Goal: Task Accomplishment & Management: Manage account settings

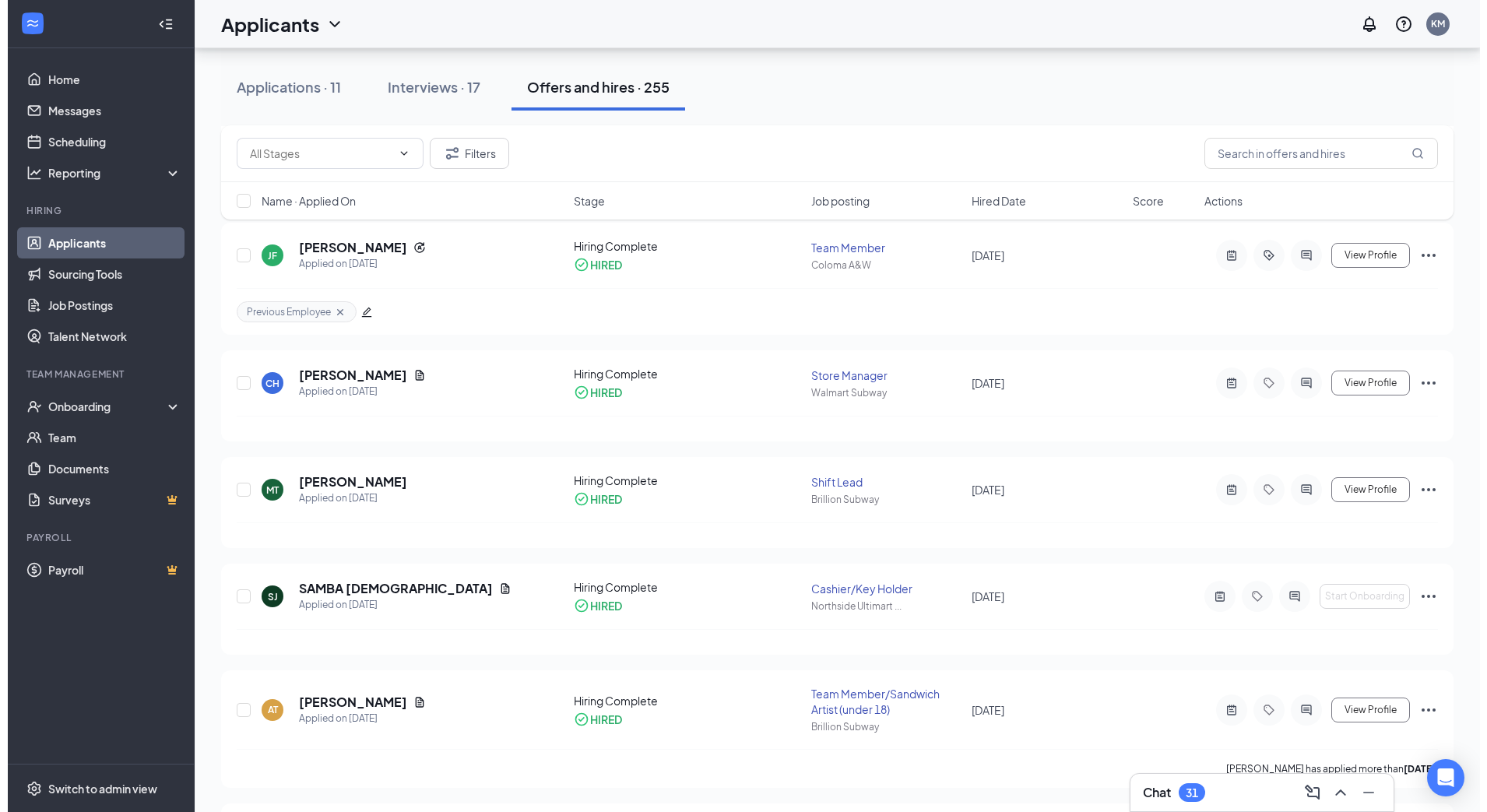
scroll to position [4282, 0]
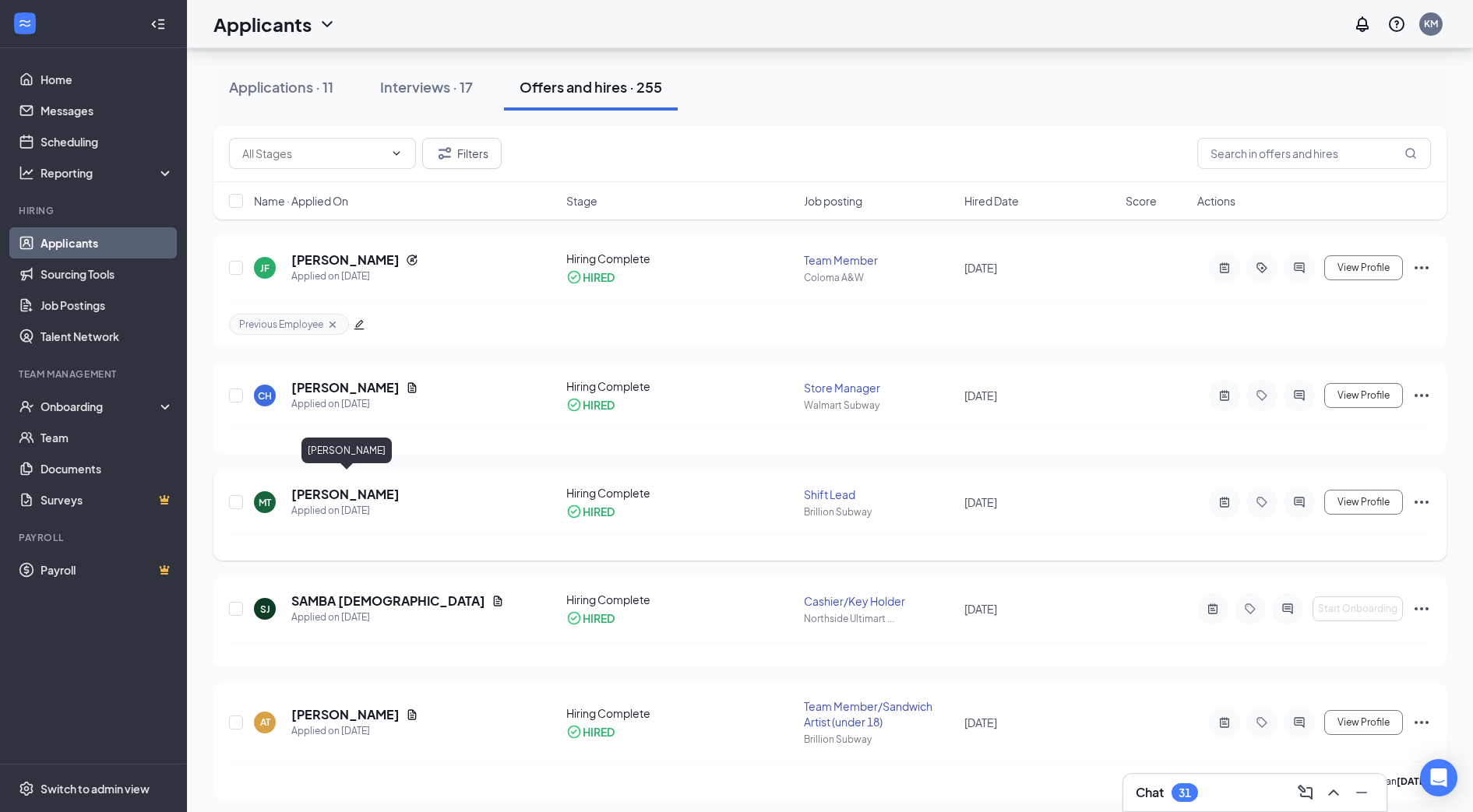
click at [371, 486] on h5 "[PERSON_NAME]" at bounding box center [345, 494] width 108 height 17
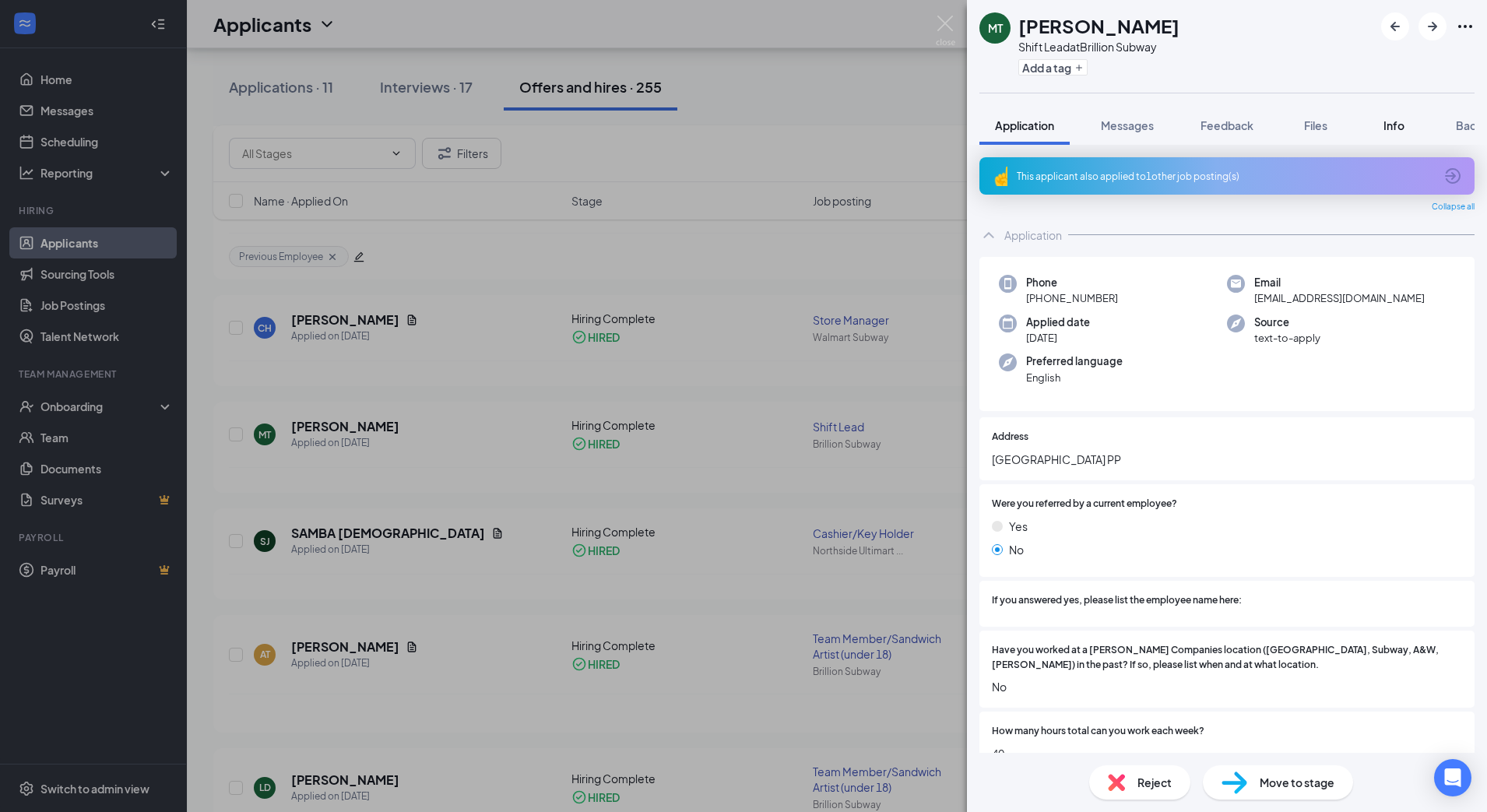
click at [1391, 122] on span "Info" at bounding box center [1394, 126] width 21 height 14
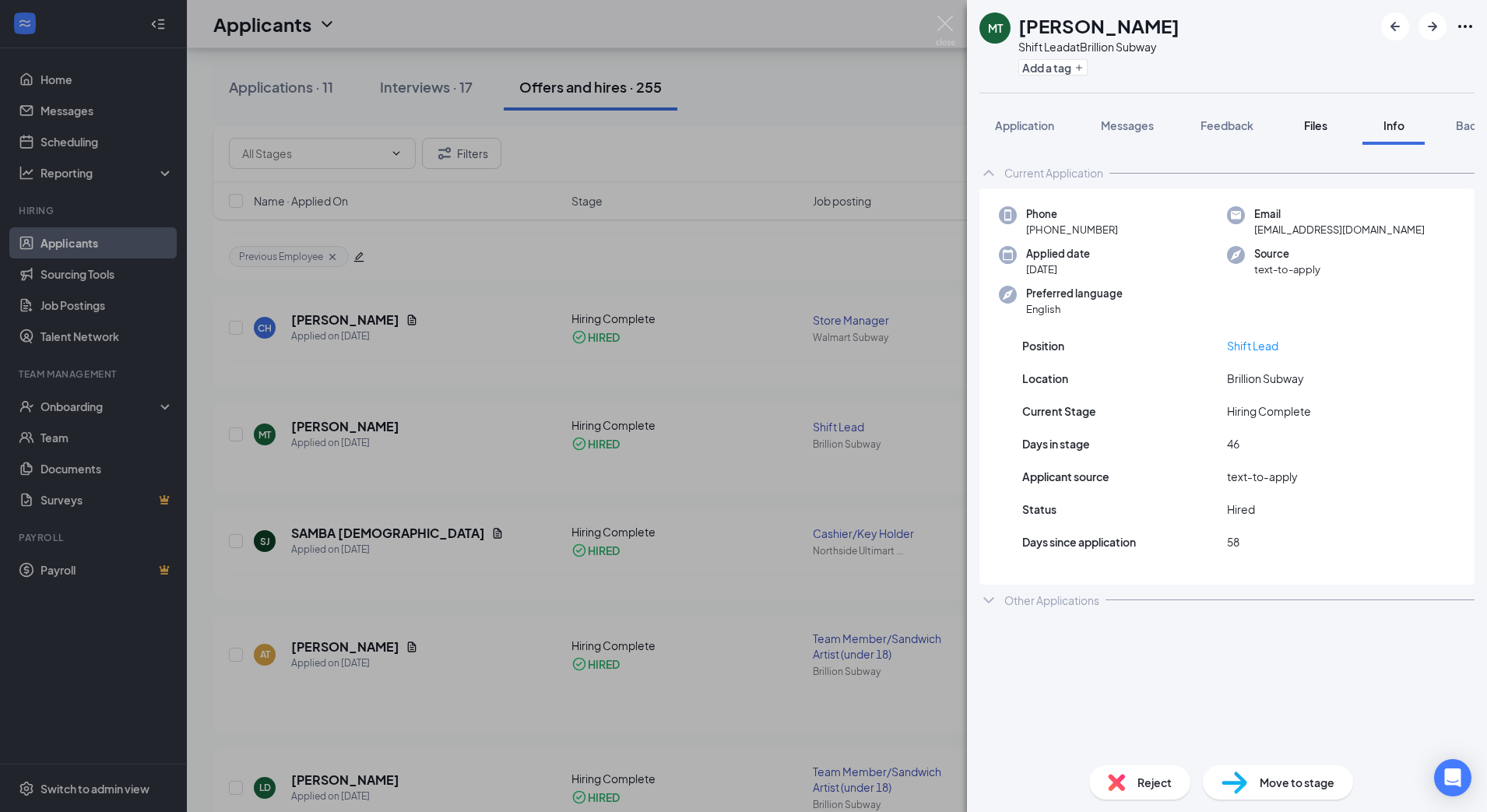
click at [1326, 124] on span "Files" at bounding box center [1316, 126] width 24 height 14
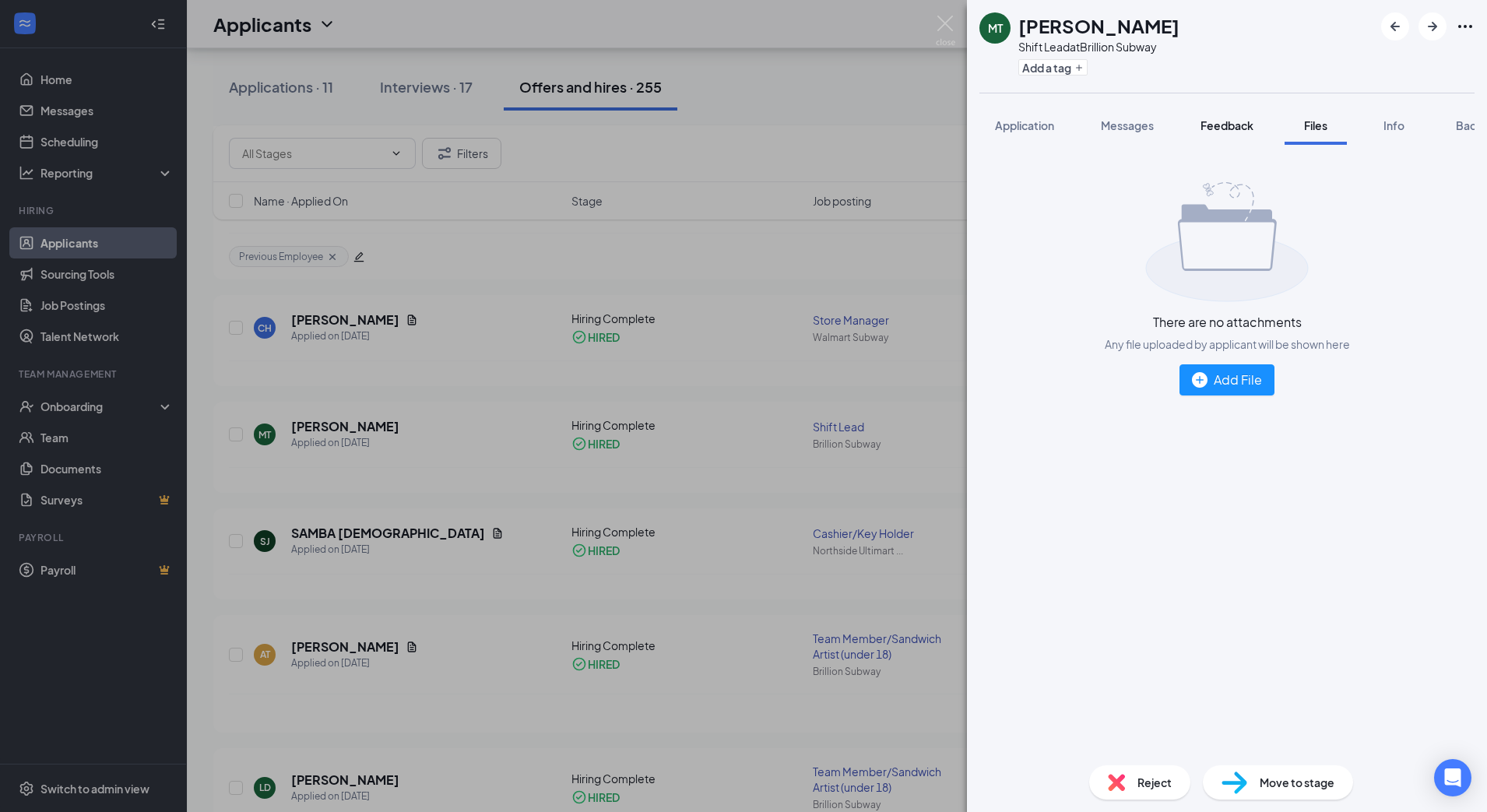
click at [1216, 127] on span "Feedback" at bounding box center [1227, 126] width 53 height 14
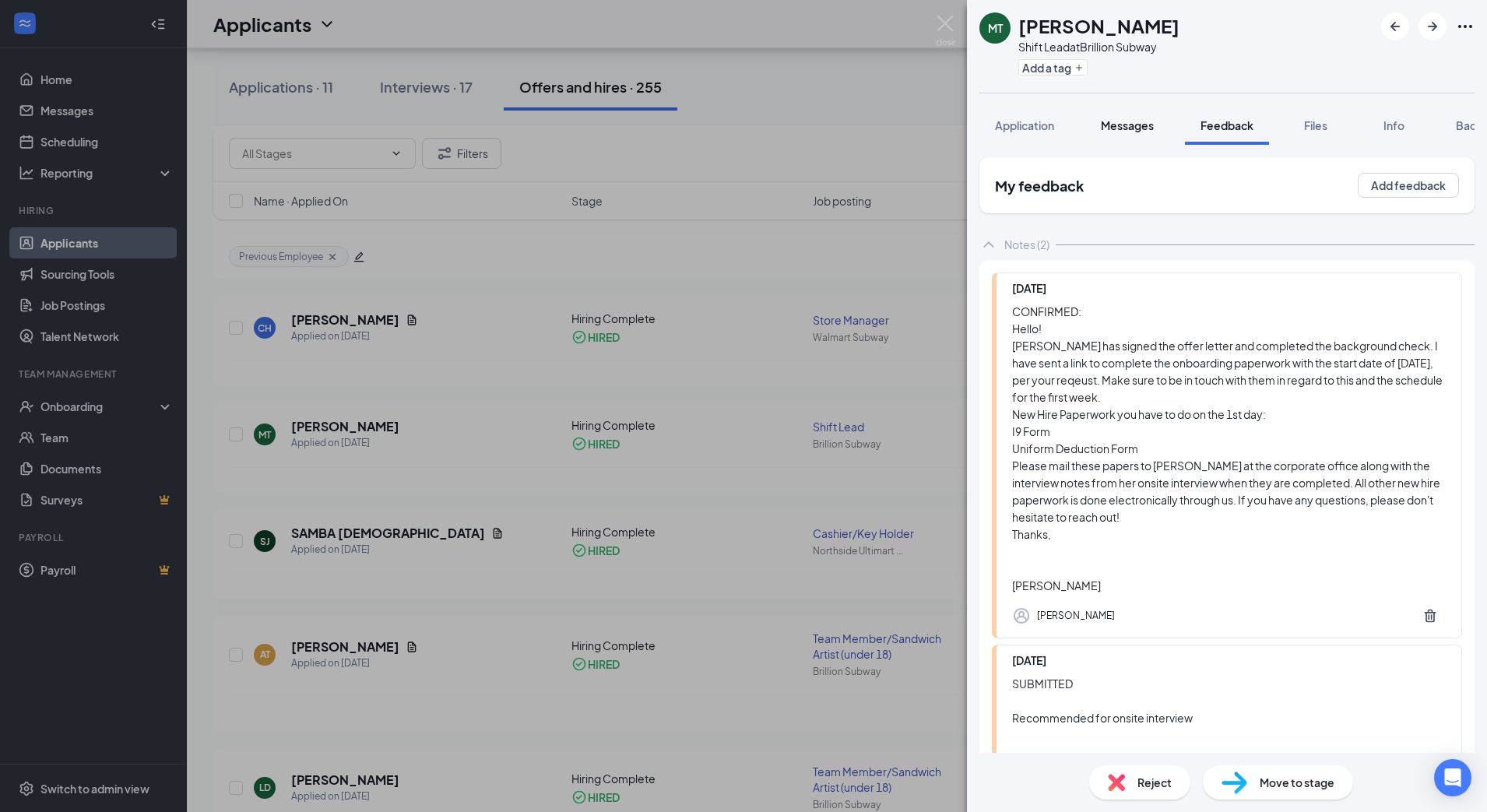
click at [1127, 130] on span "Messages" at bounding box center [1127, 126] width 53 height 14
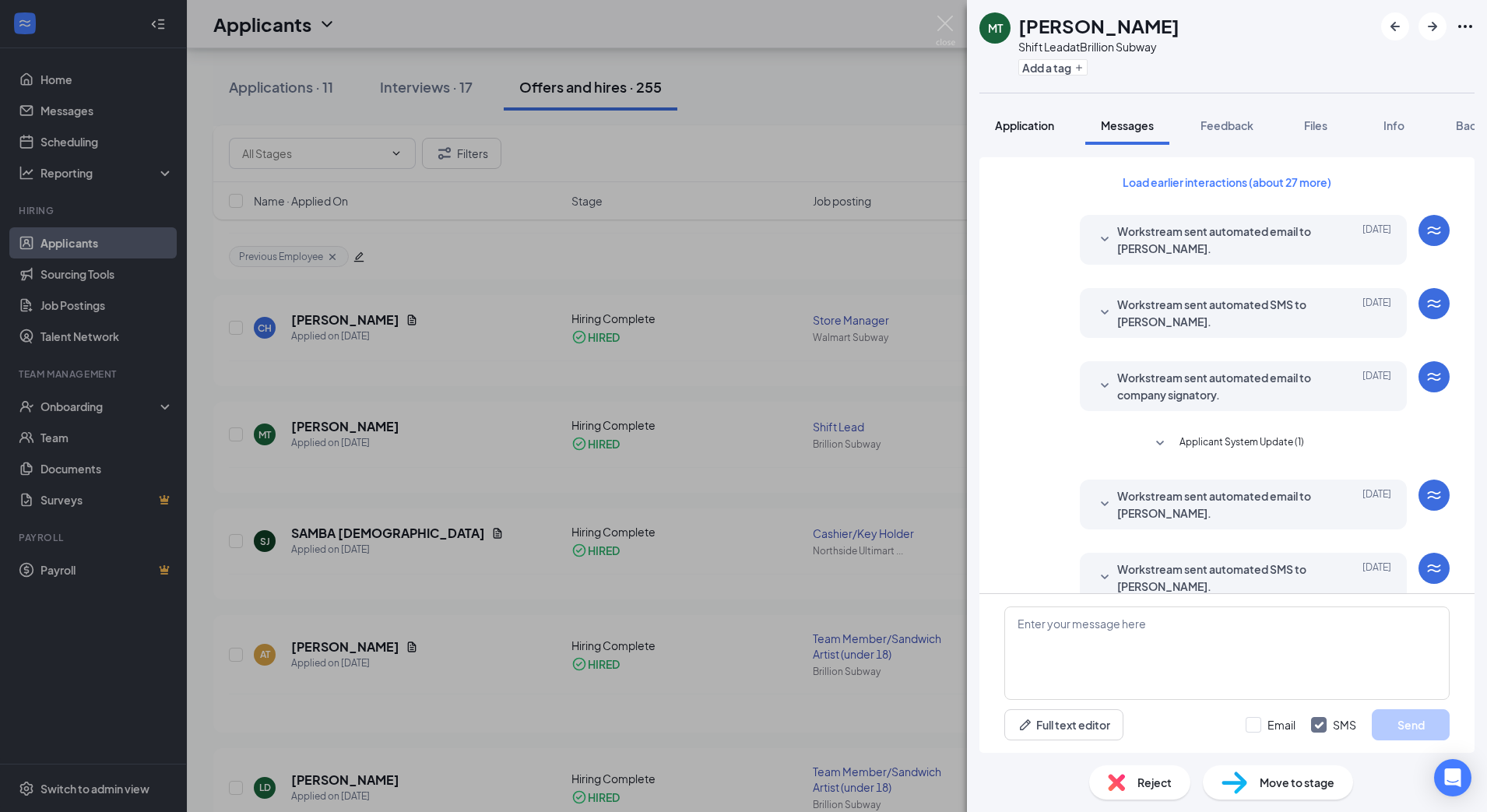
scroll to position [216, 0]
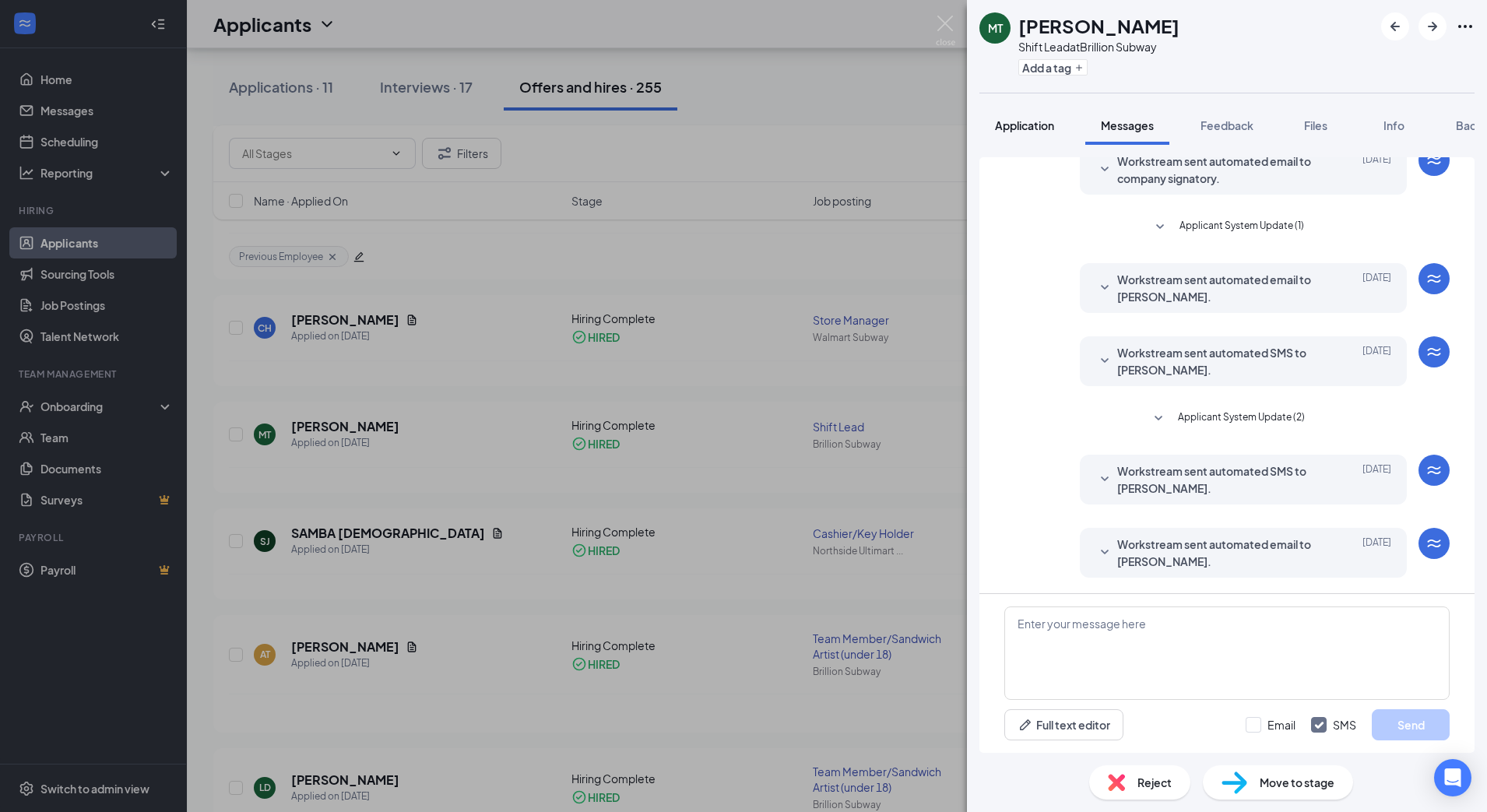
click at [1017, 130] on span "Application" at bounding box center [1025, 126] width 59 height 14
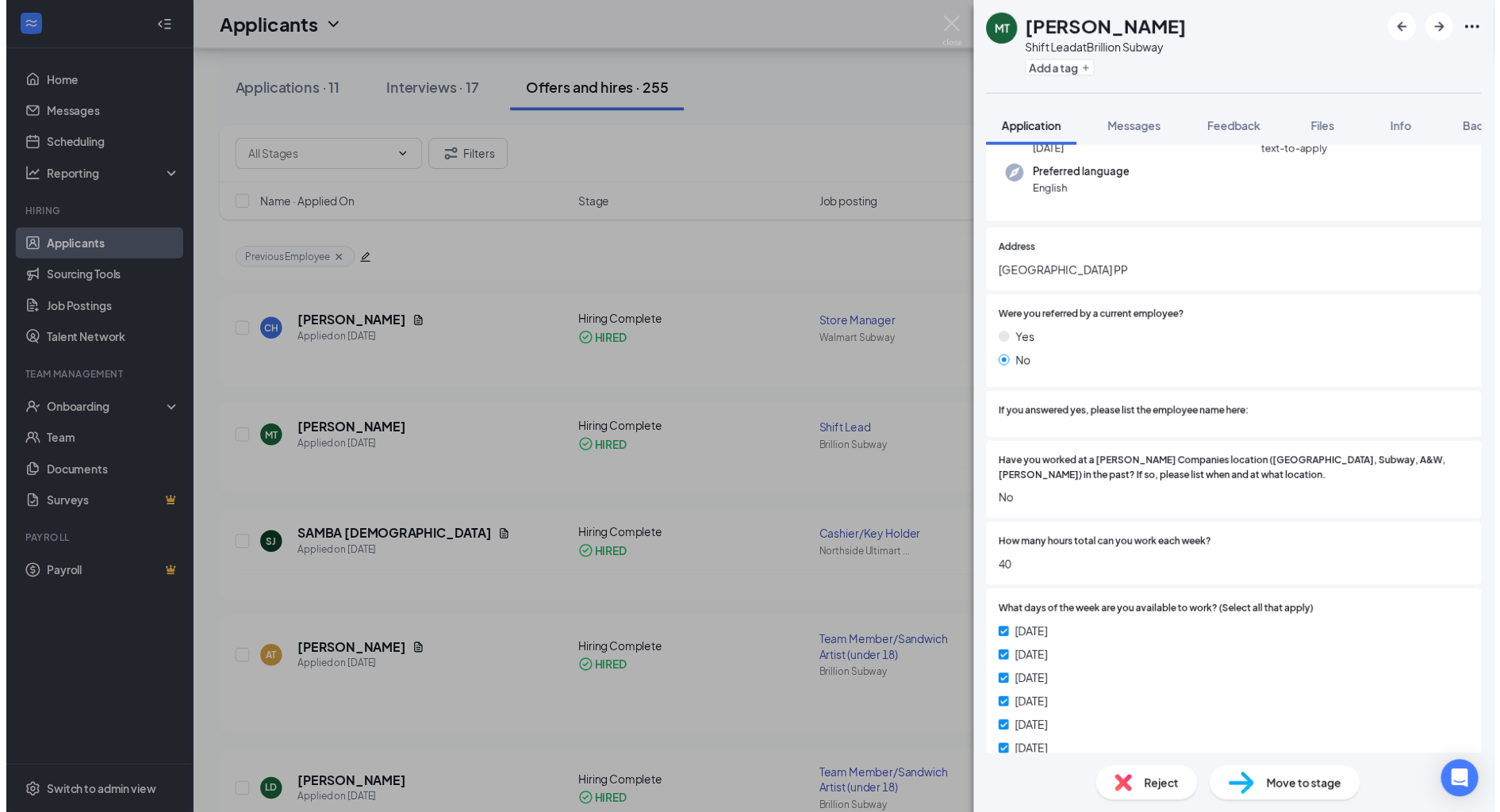
scroll to position [198, 0]
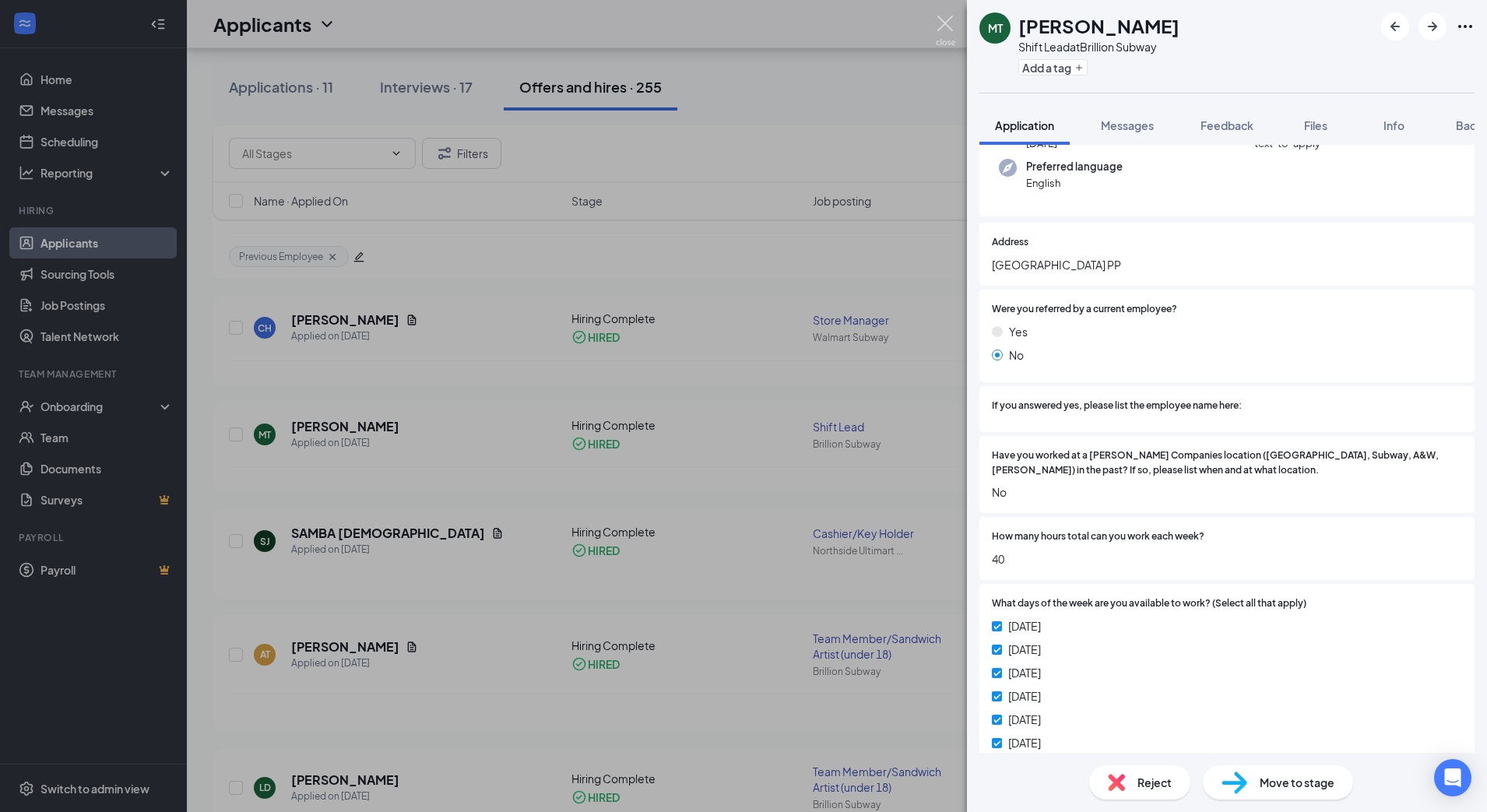
click at [939, 22] on img at bounding box center [946, 31] width 20 height 30
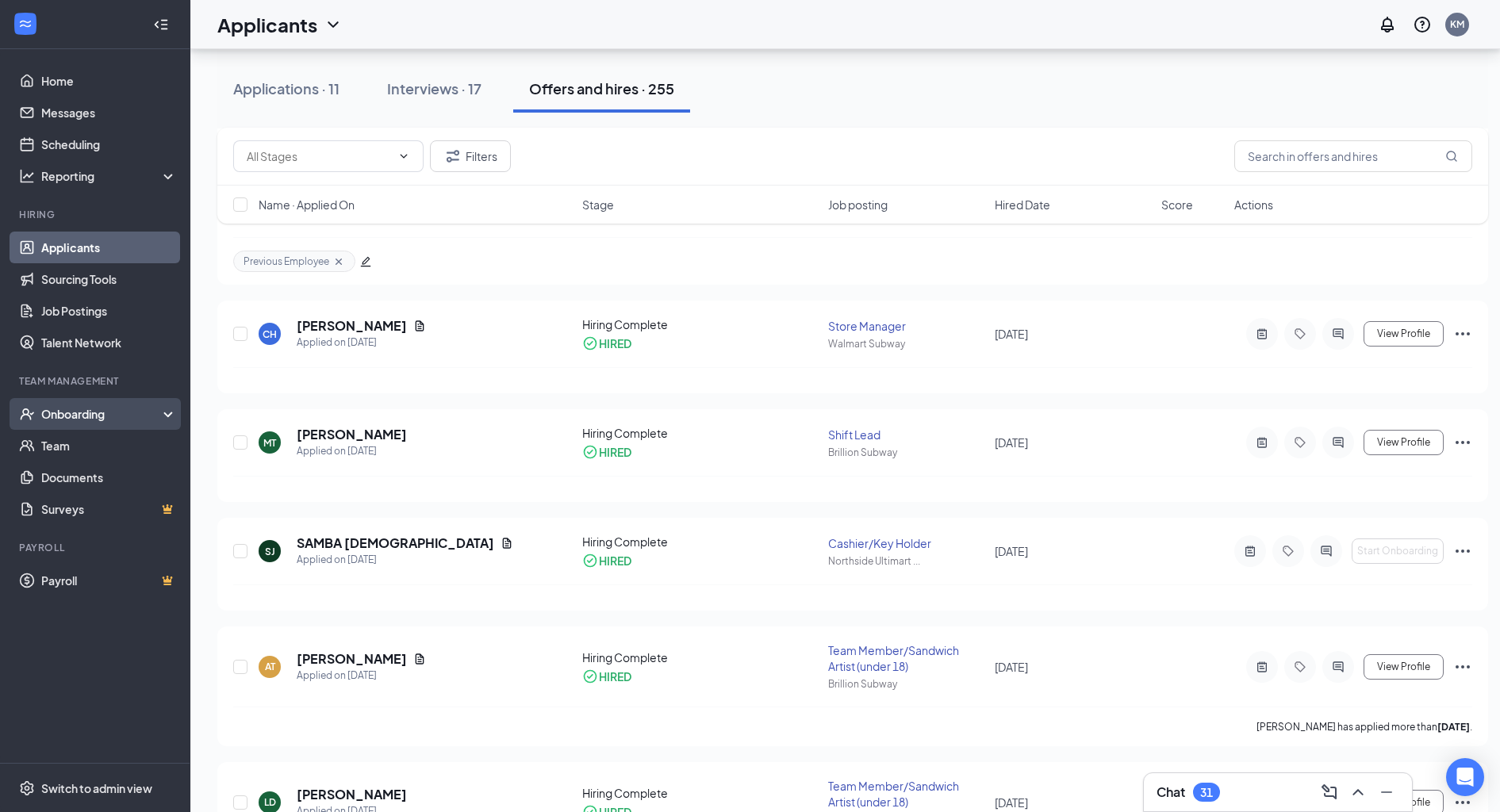
click at [84, 428] on div "Onboarding" at bounding box center [95, 414] width 191 height 31
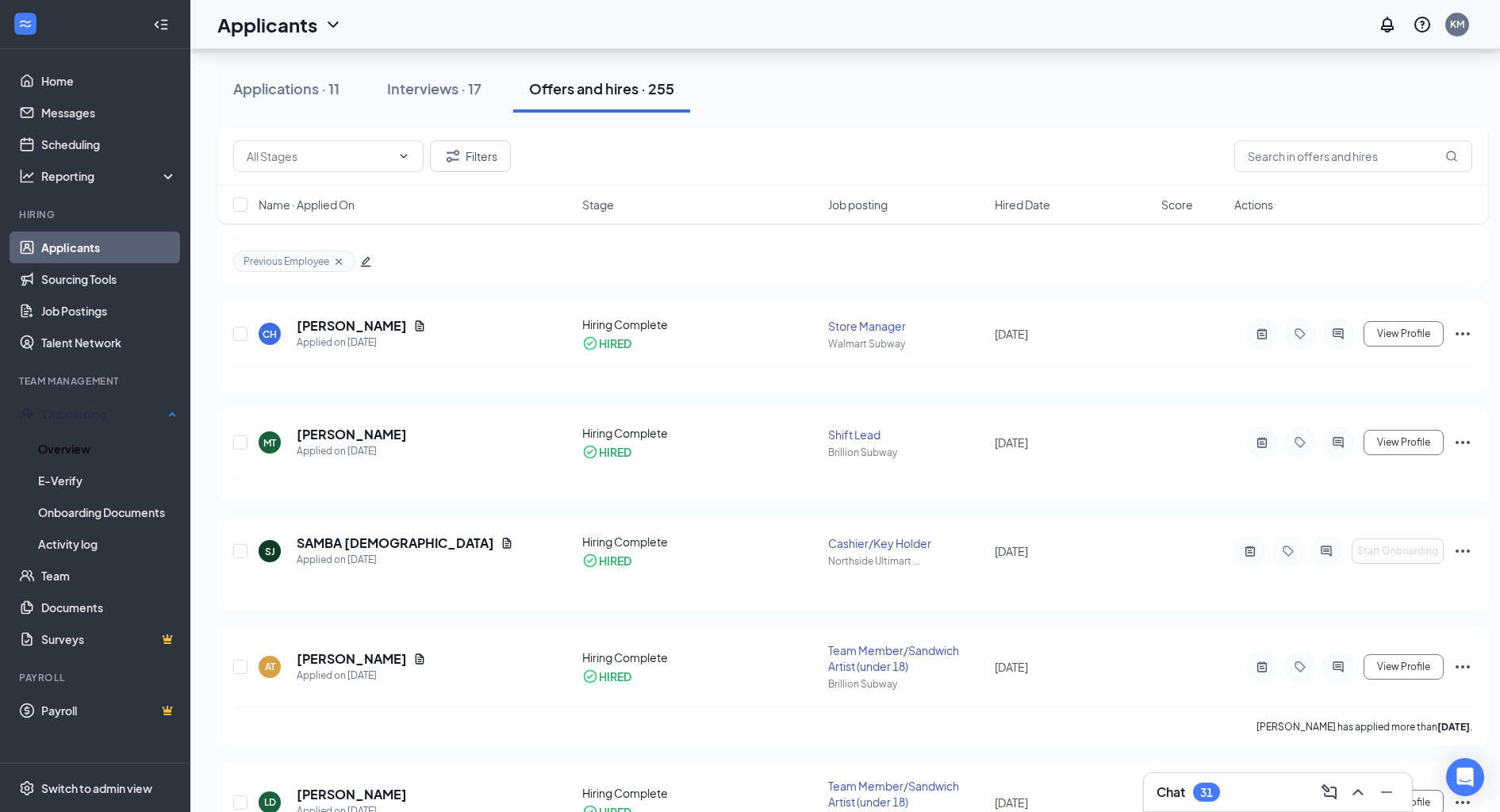
drag, startPoint x: 93, startPoint y: 455, endPoint x: 186, endPoint y: 433, distance: 95.6
click at [93, 455] on link "Overview" at bounding box center [107, 448] width 138 height 31
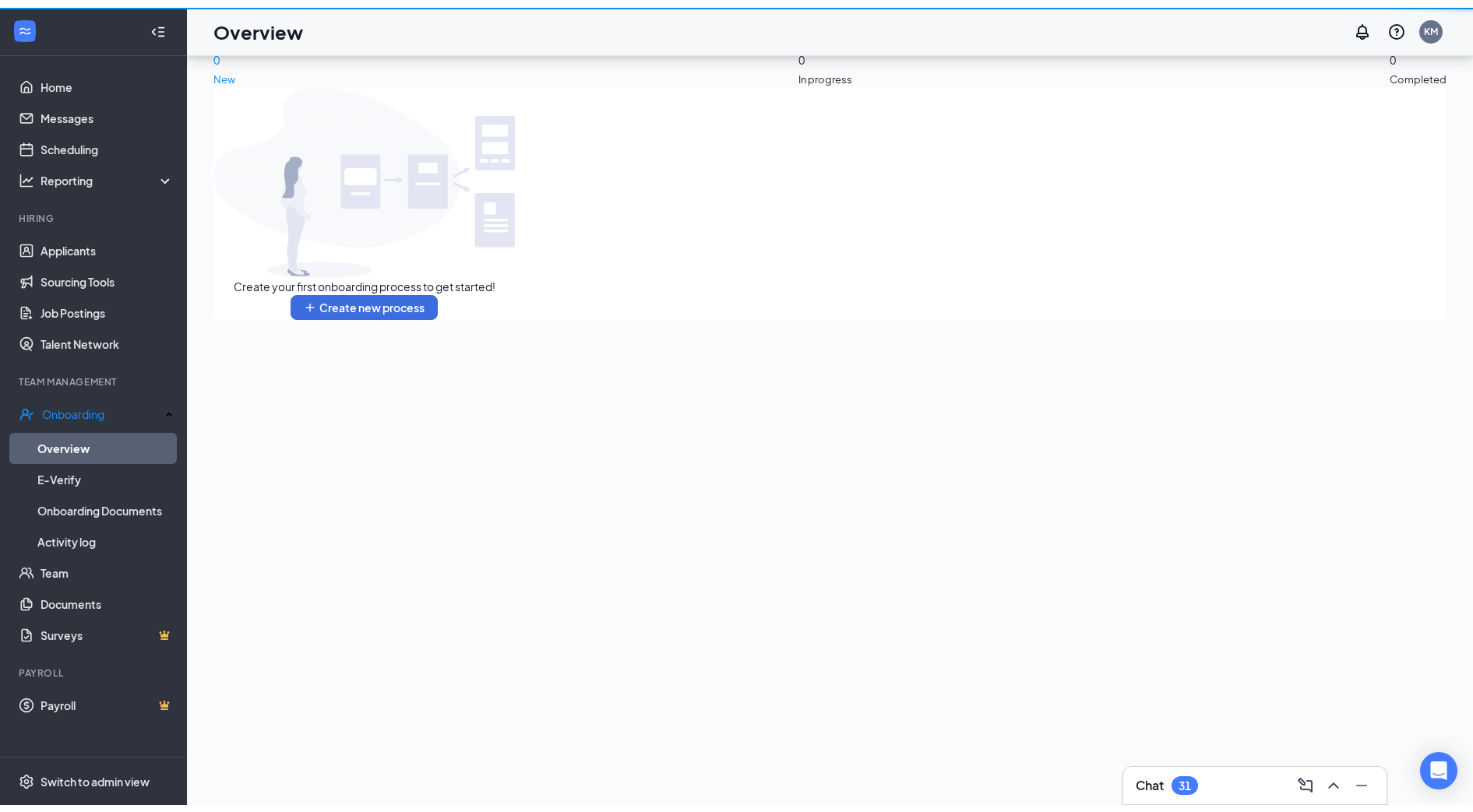
scroll to position [70, 0]
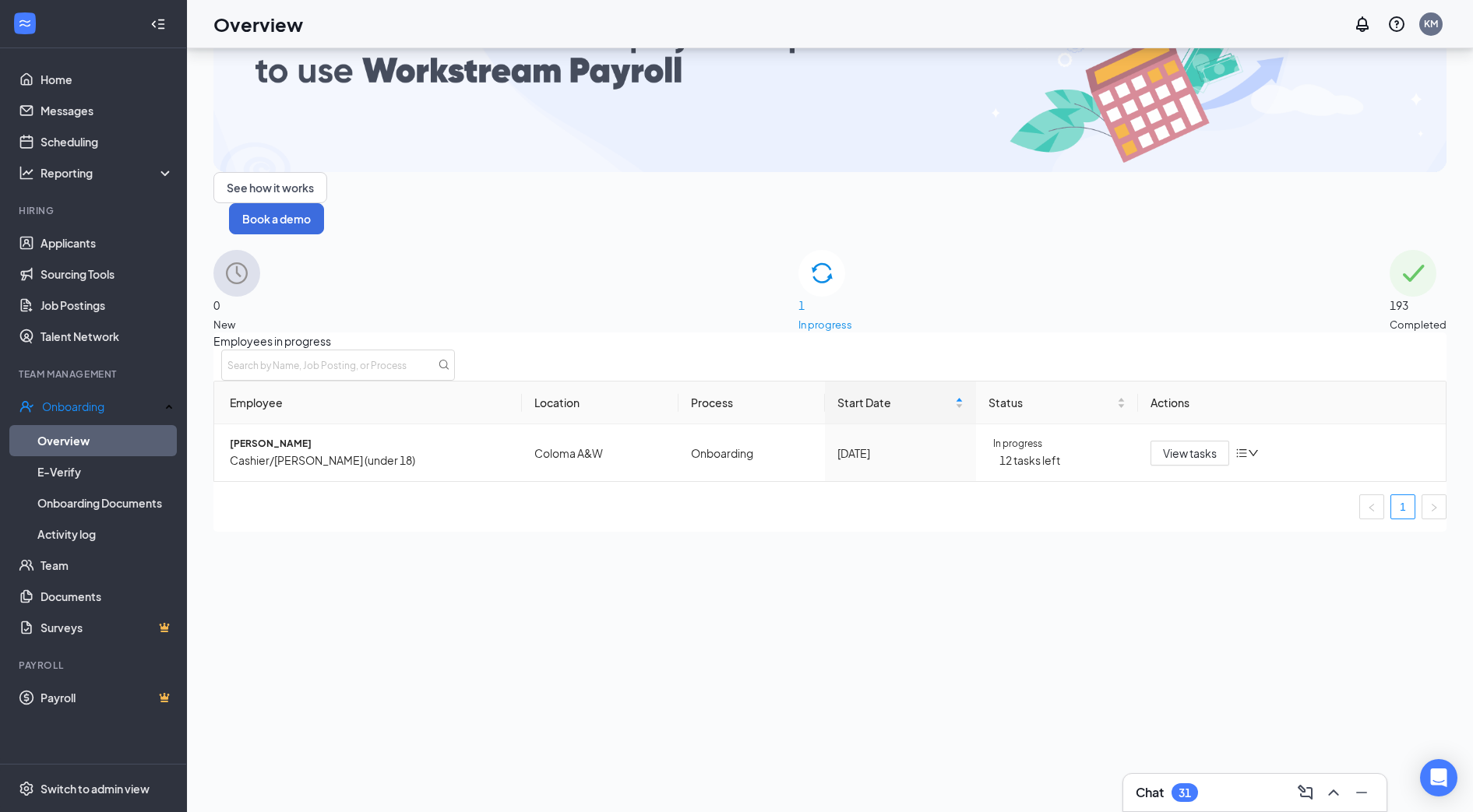
click at [1389, 297] on span "193" at bounding box center [1418, 306] width 57 height 17
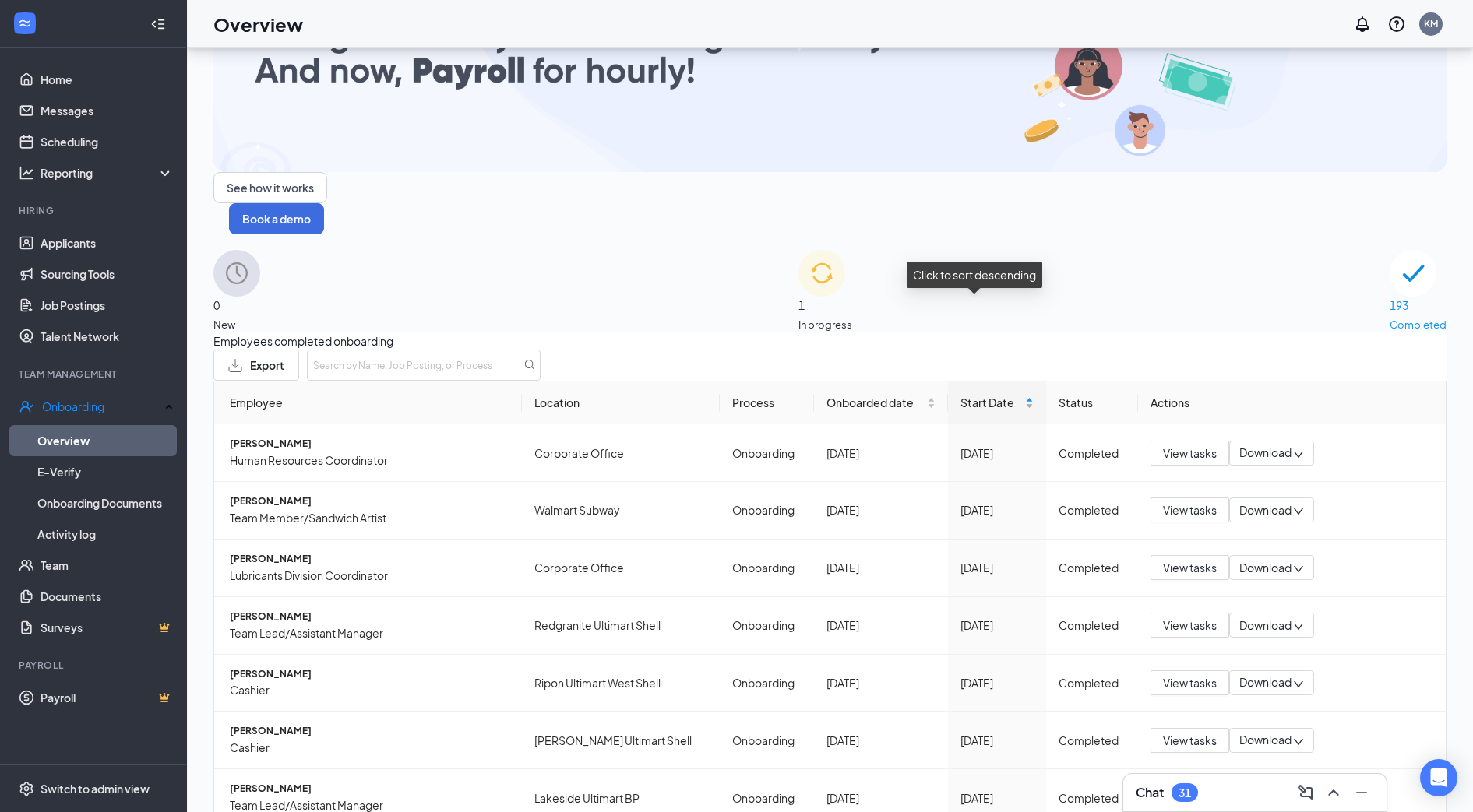
click at [1009, 394] on div "Start Date" at bounding box center [996, 403] width 73 height 17
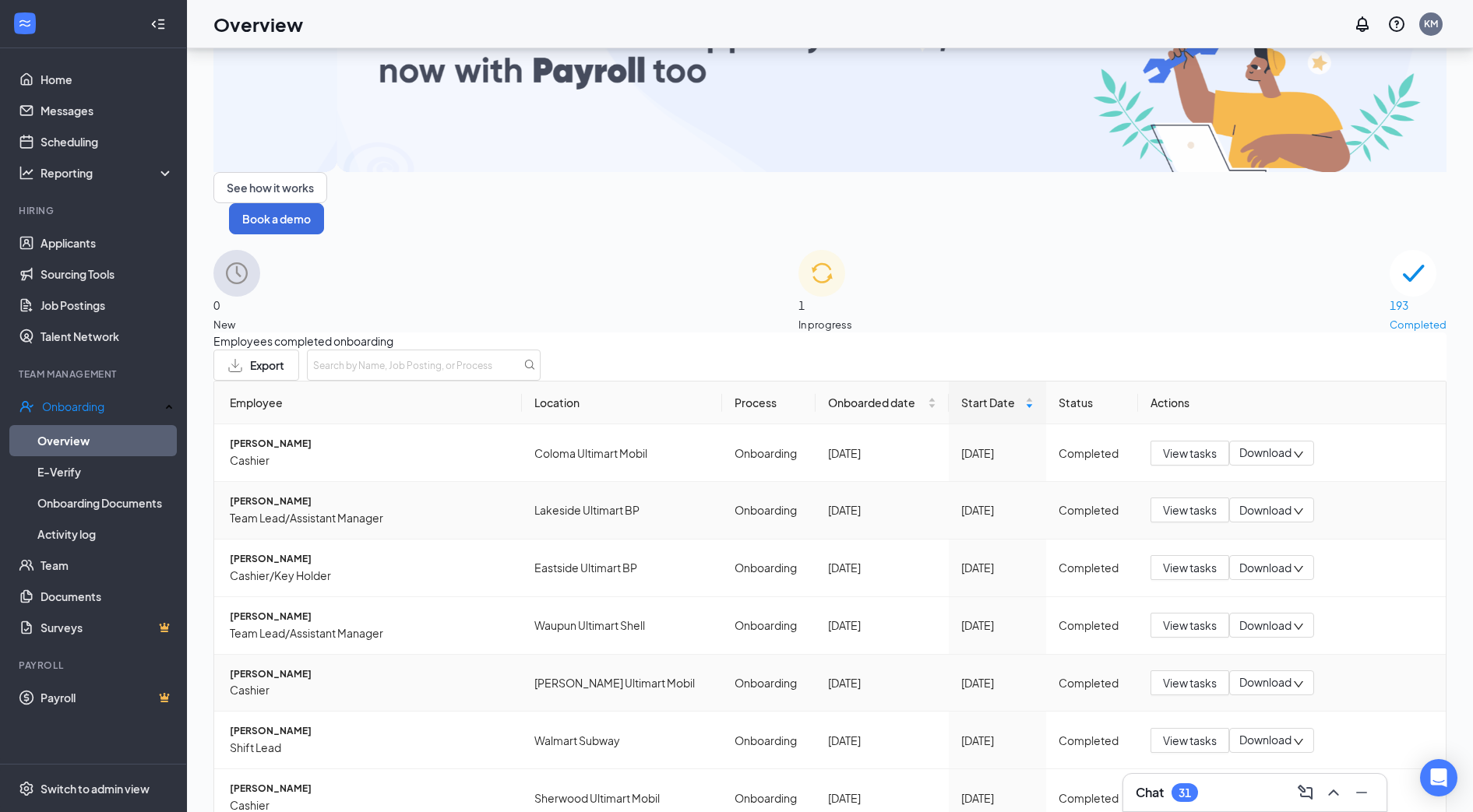
scroll to position [212, 0]
